Goal: Use online tool/utility: Utilize a website feature to perform a specific function

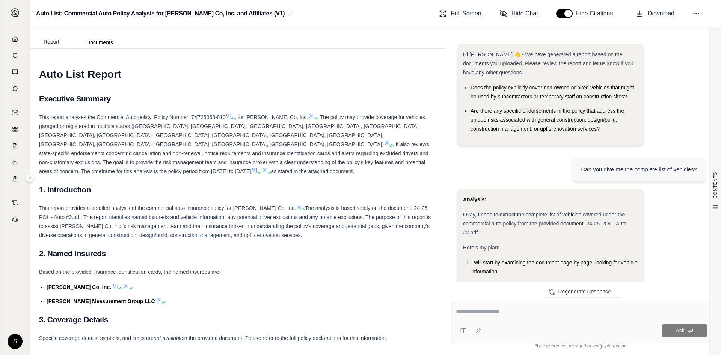
scroll to position [4886, 0]
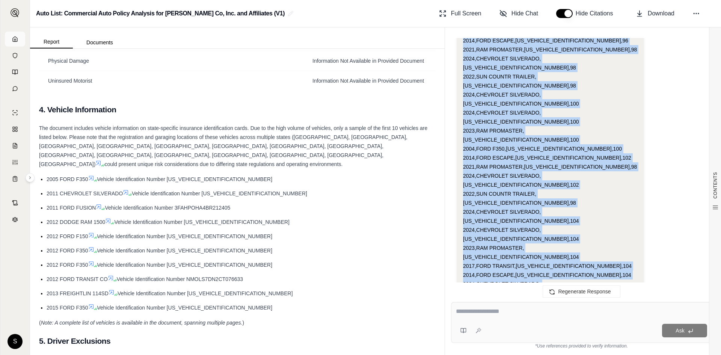
click at [19, 44] on link at bounding box center [15, 39] width 20 height 15
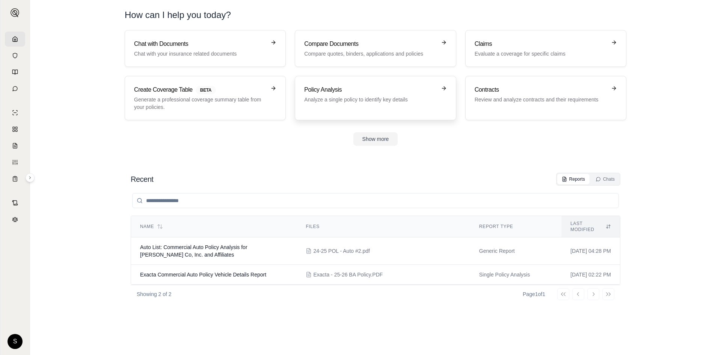
click at [344, 105] on div "Policy Analysis Analyze a single policy to identify key details" at bounding box center [375, 98] width 142 height 26
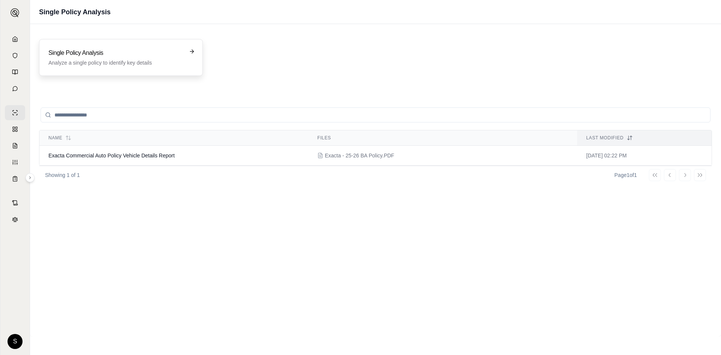
click at [152, 60] on p "Analyze a single policy to identify key details" at bounding box center [115, 63] width 134 height 8
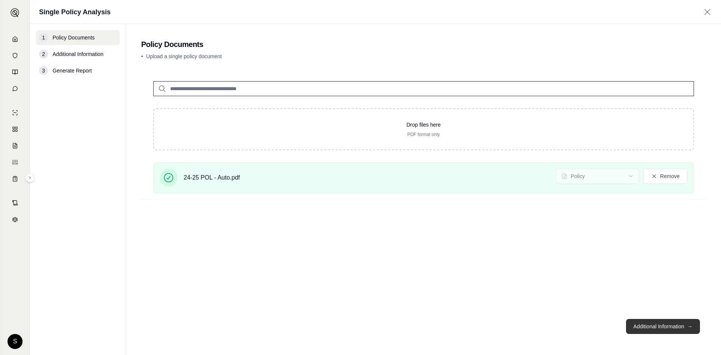
click at [661, 326] on button "Additional Information →" at bounding box center [663, 326] width 74 height 15
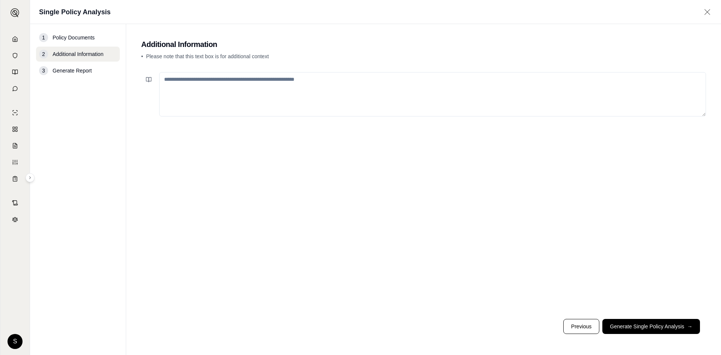
click at [229, 84] on textarea at bounding box center [432, 94] width 547 height 44
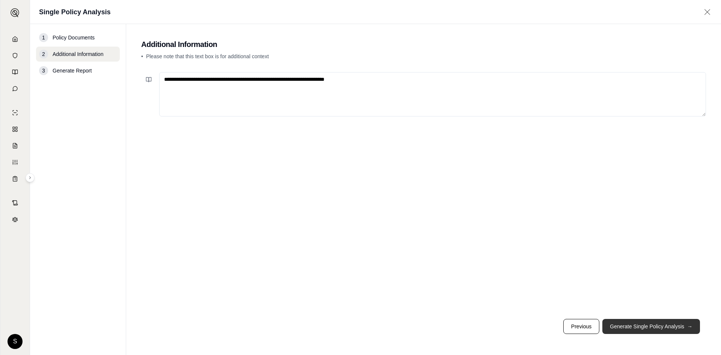
type textarea "**********"
click at [659, 327] on button "Generate Single Policy Analysis →" at bounding box center [651, 326] width 98 height 15
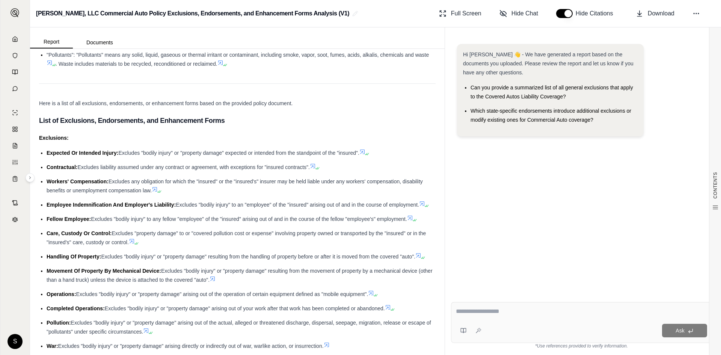
scroll to position [1559, 0]
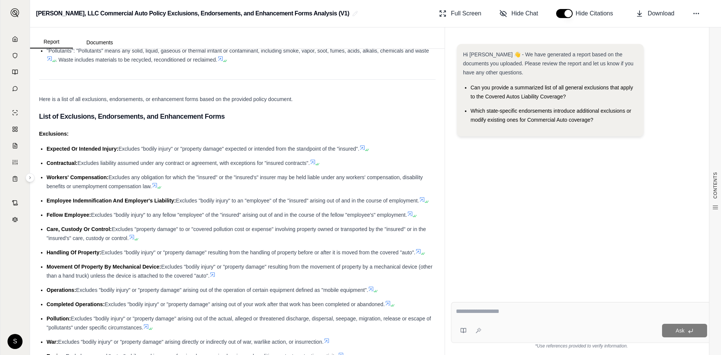
click at [506, 306] on div "Ask" at bounding box center [581, 322] width 261 height 41
type textarea "**********"
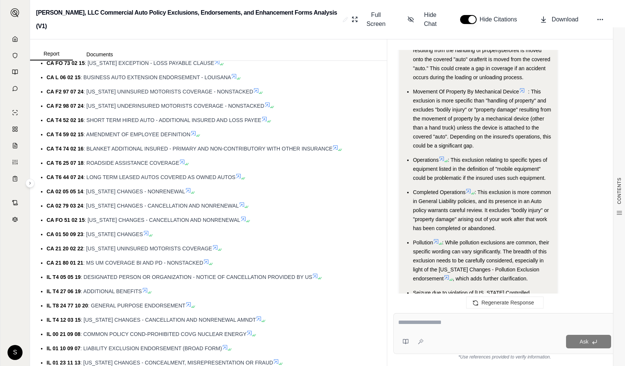
scroll to position [1721, 0]
